Goal: Book appointment/travel/reservation

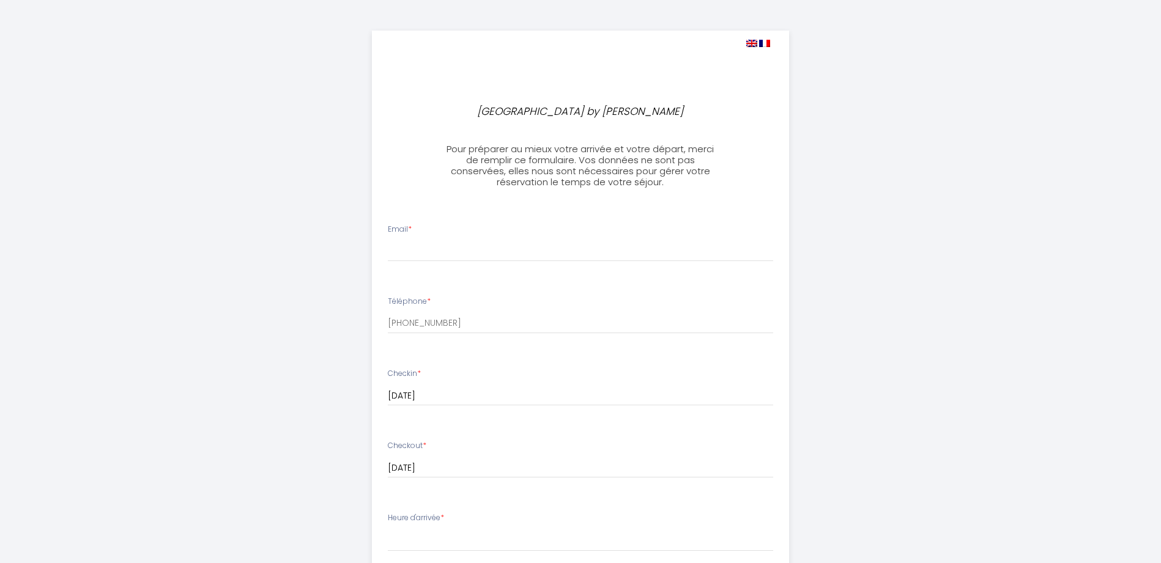
select select
click at [552, 241] on input "Email *" at bounding box center [575, 251] width 386 height 22
type input "[EMAIL_ADDRESS][DOMAIN_NAME]"
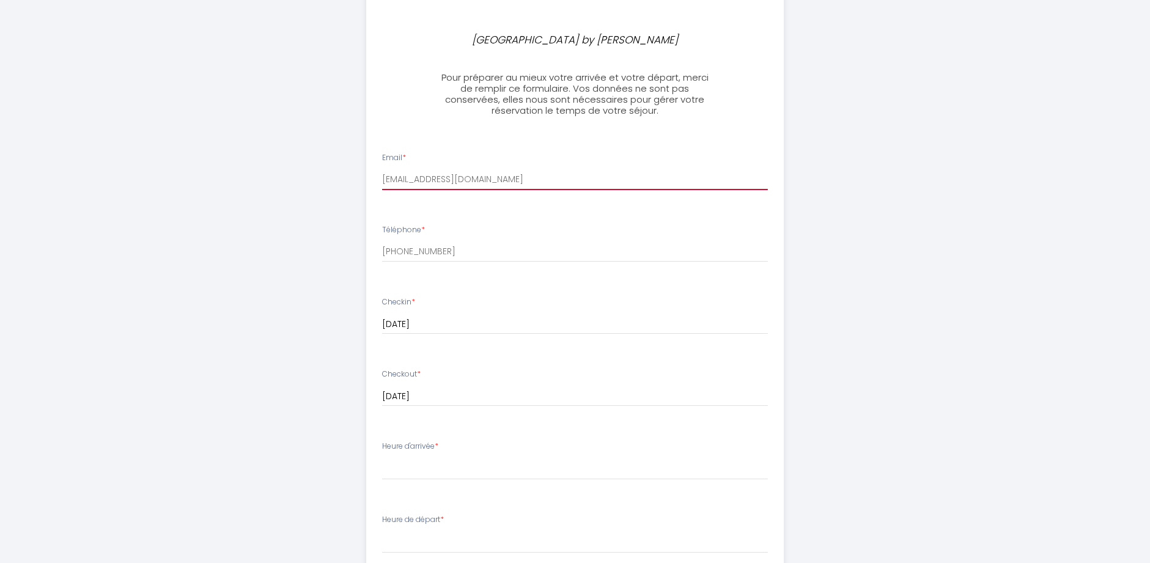
scroll to position [122, 0]
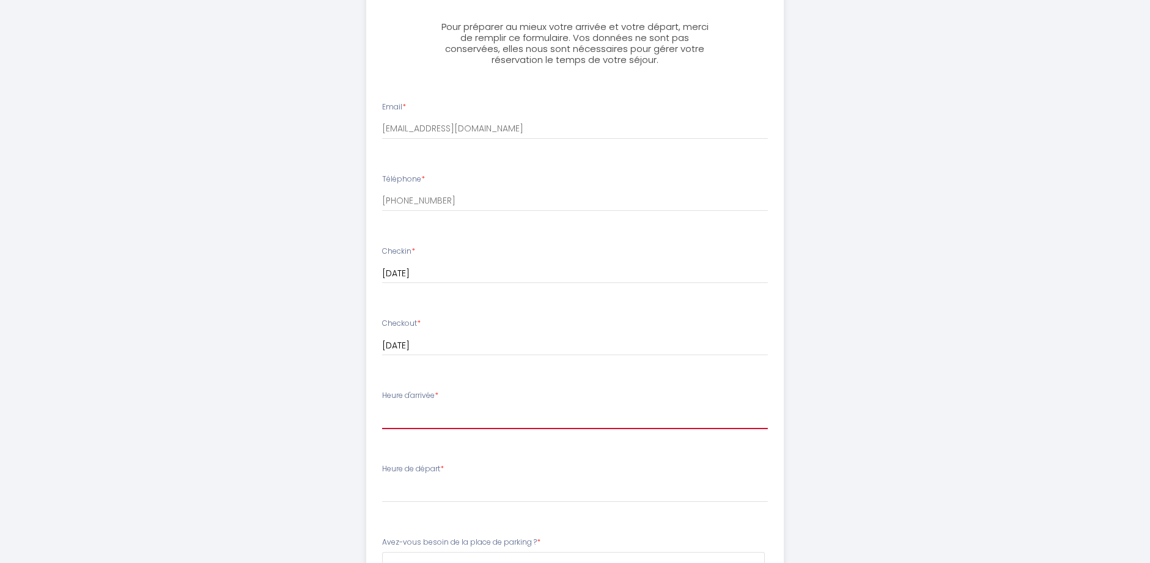
click at [473, 419] on select "16:30 17:00 17:30 18:00 18:30 19:00 19:30 20:00 20:30 21:00 21:30 22:00 22:30 2…" at bounding box center [575, 417] width 386 height 23
select select "16:30"
click at [382, 406] on select "16:30 17:00 17:30 18:00 18:30 19:00 19:30 20:00 20:30 21:00 21:30 22:00 22:30 2…" at bounding box center [575, 417] width 386 height 23
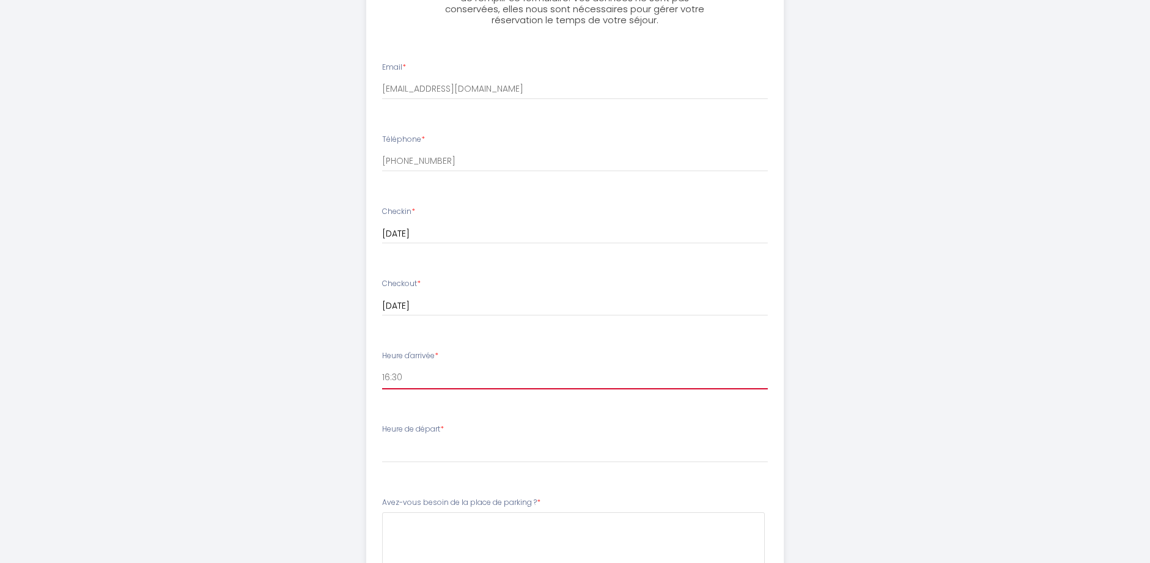
scroll to position [183, 0]
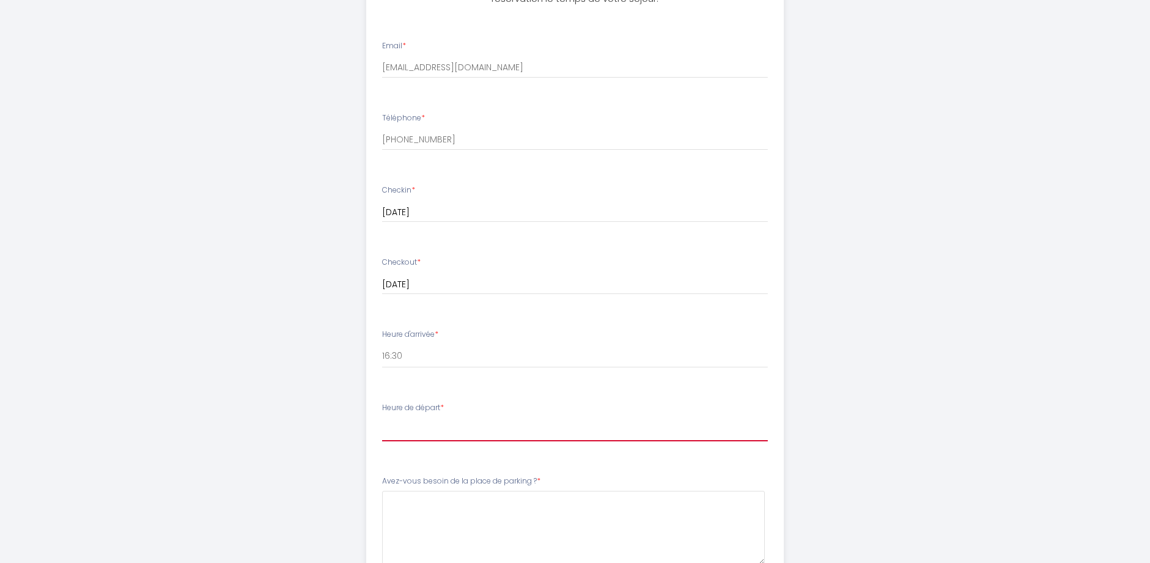
click at [443, 429] on select "00:00 00:30 01:00 01:30 02:00 02:30 03:00 03:30 04:00 04:30 05:00 05:30 06:00 0…" at bounding box center [575, 429] width 386 height 23
select select "10:00"
click at [382, 418] on select "00:00 00:30 01:00 01:30 02:00 02:30 03:00 03:30 04:00 04:30 05:00 05:30 06:00 0…" at bounding box center [575, 429] width 386 height 23
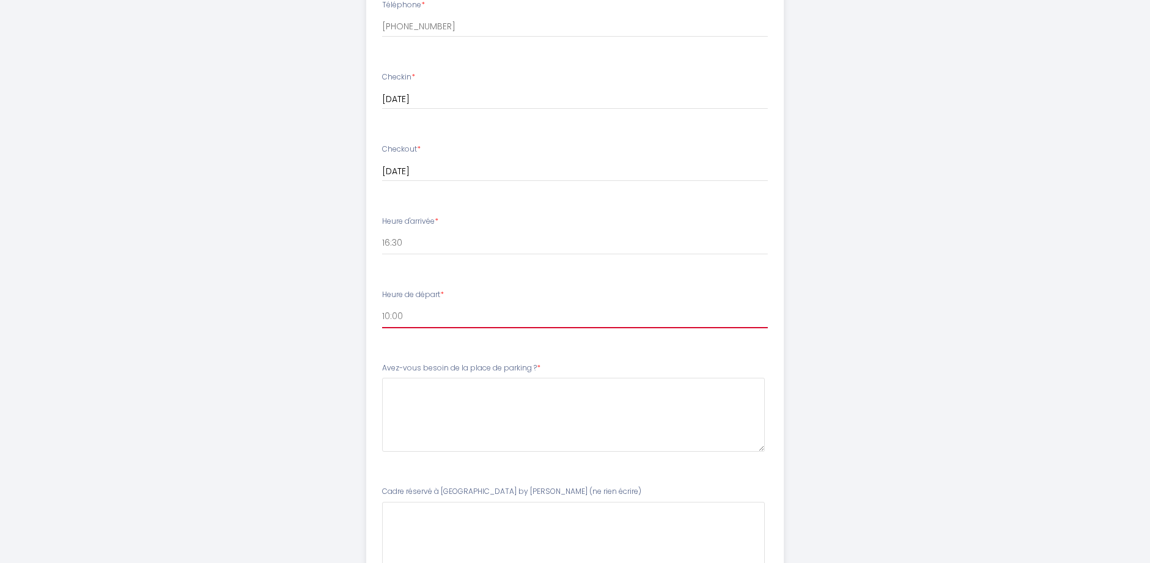
scroll to position [306, 0]
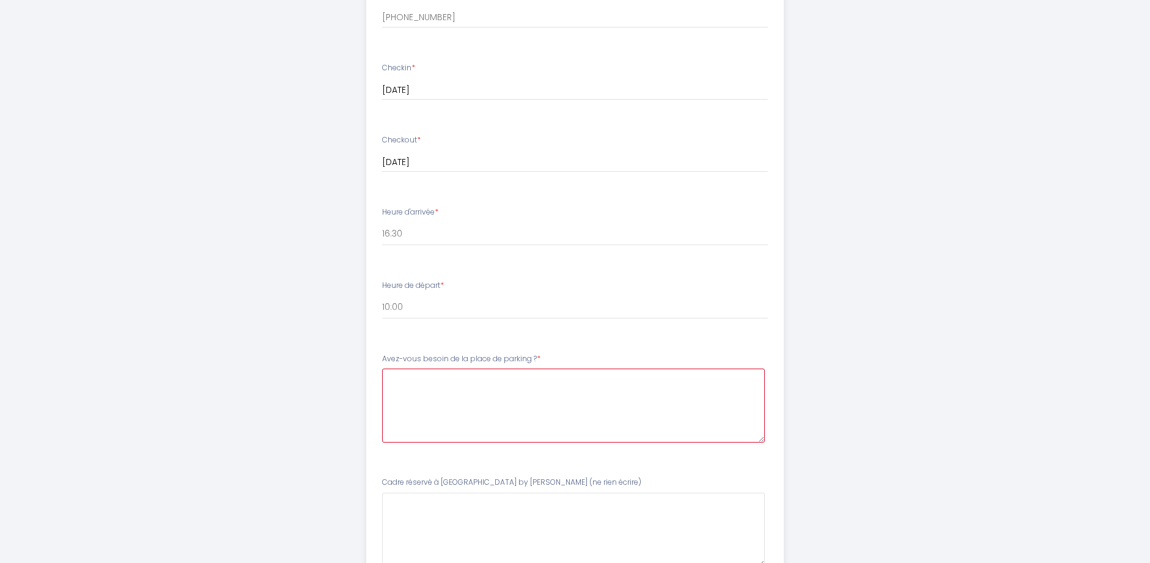
click at [442, 397] on \?6 at bounding box center [573, 406] width 383 height 74
click at [460, 508] on écrire\)7 at bounding box center [573, 530] width 383 height 74
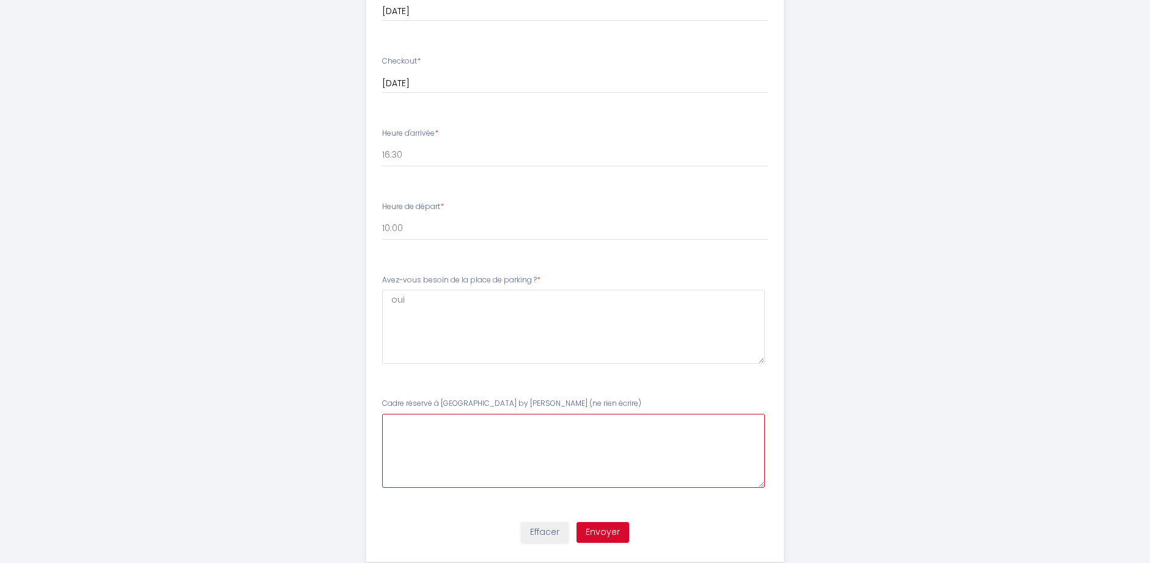
scroll to position [414, 0]
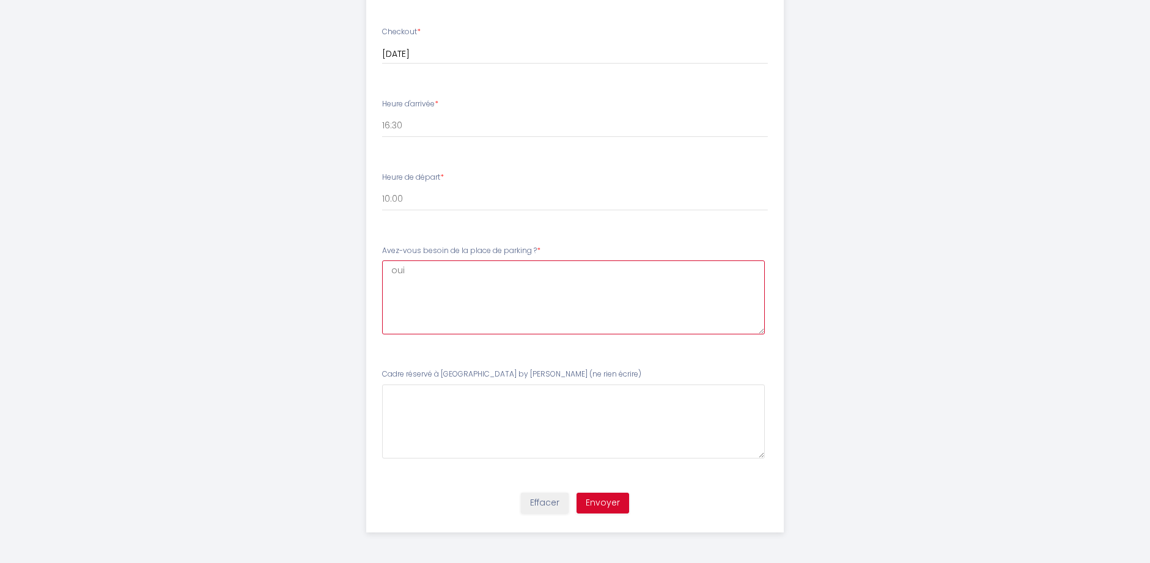
click at [416, 269] on \?6 "oui" at bounding box center [573, 297] width 383 height 74
type \?6 "oui s'il vous plait"
click at [601, 504] on button "Envoyer" at bounding box center [603, 503] width 53 height 21
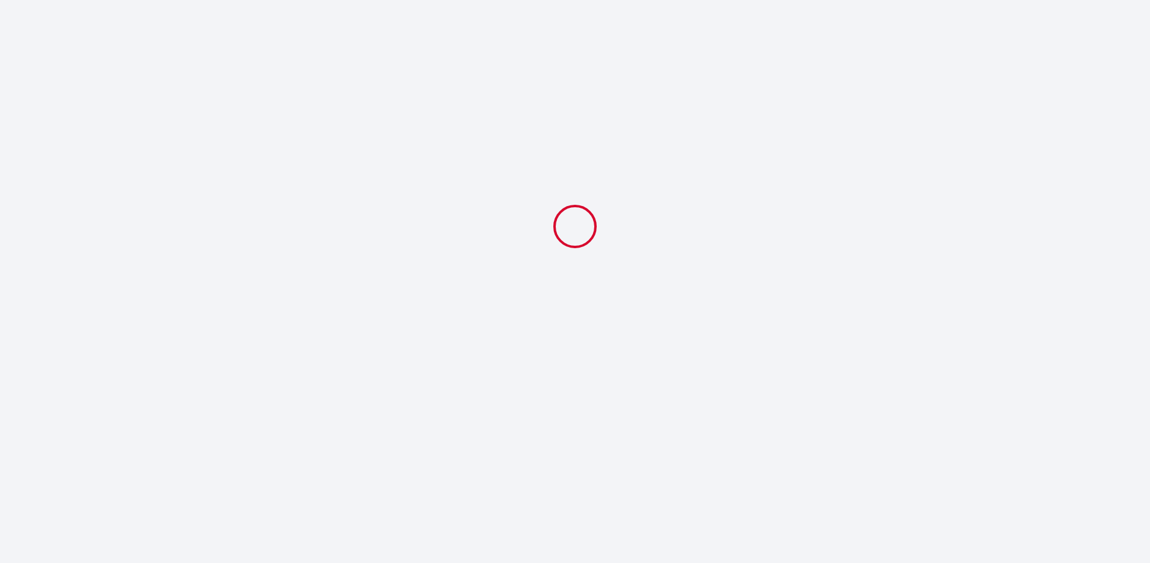
scroll to position [0, 0]
select select "10:00"
